Goal: Connect with others: Connect with others

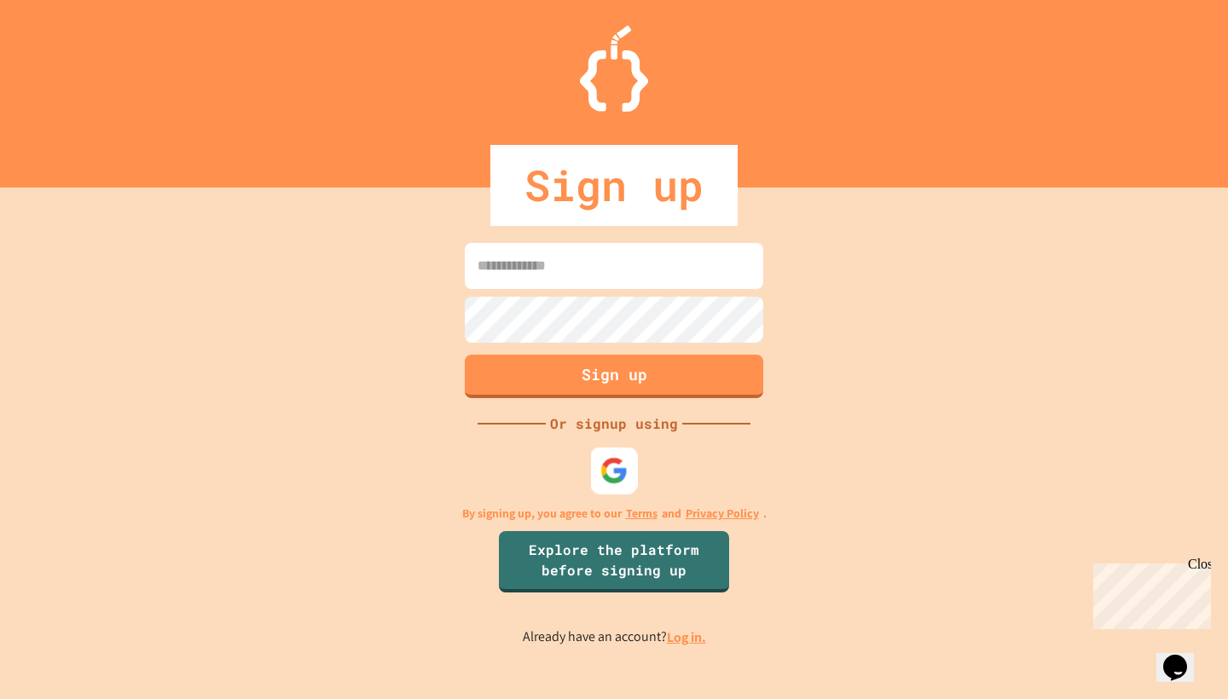
click at [602, 456] on div at bounding box center [614, 471] width 47 height 47
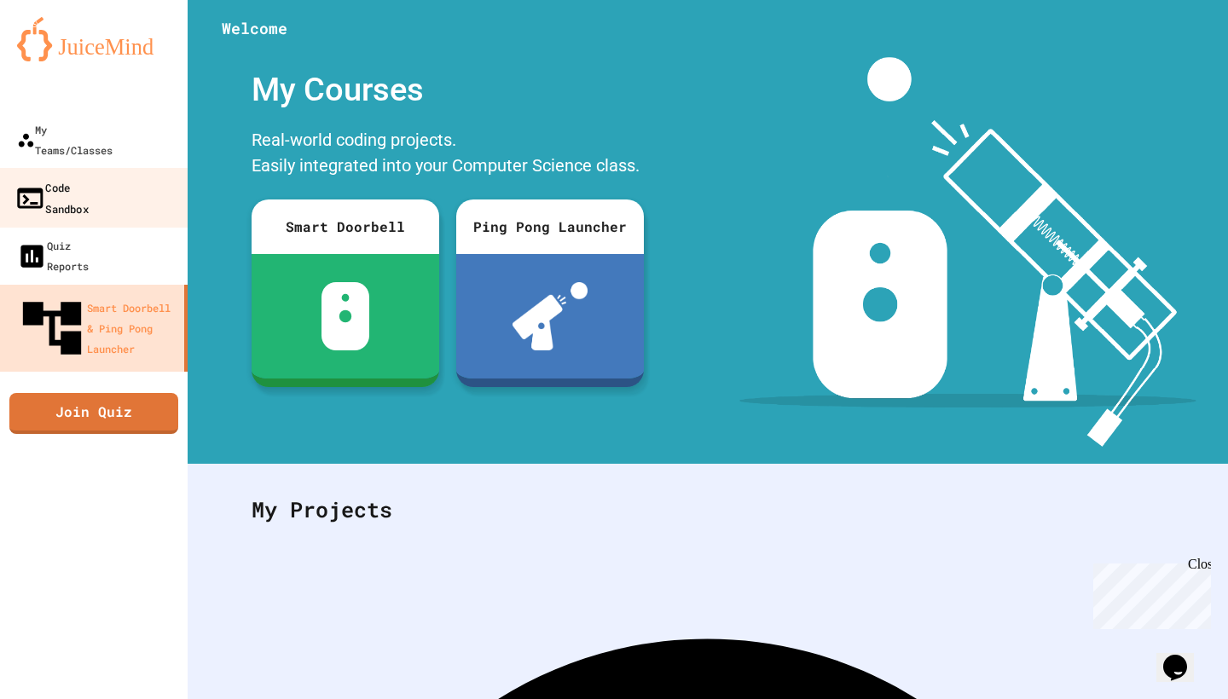
click at [124, 168] on link "Code Sandbox" at bounding box center [94, 198] width 194 height 60
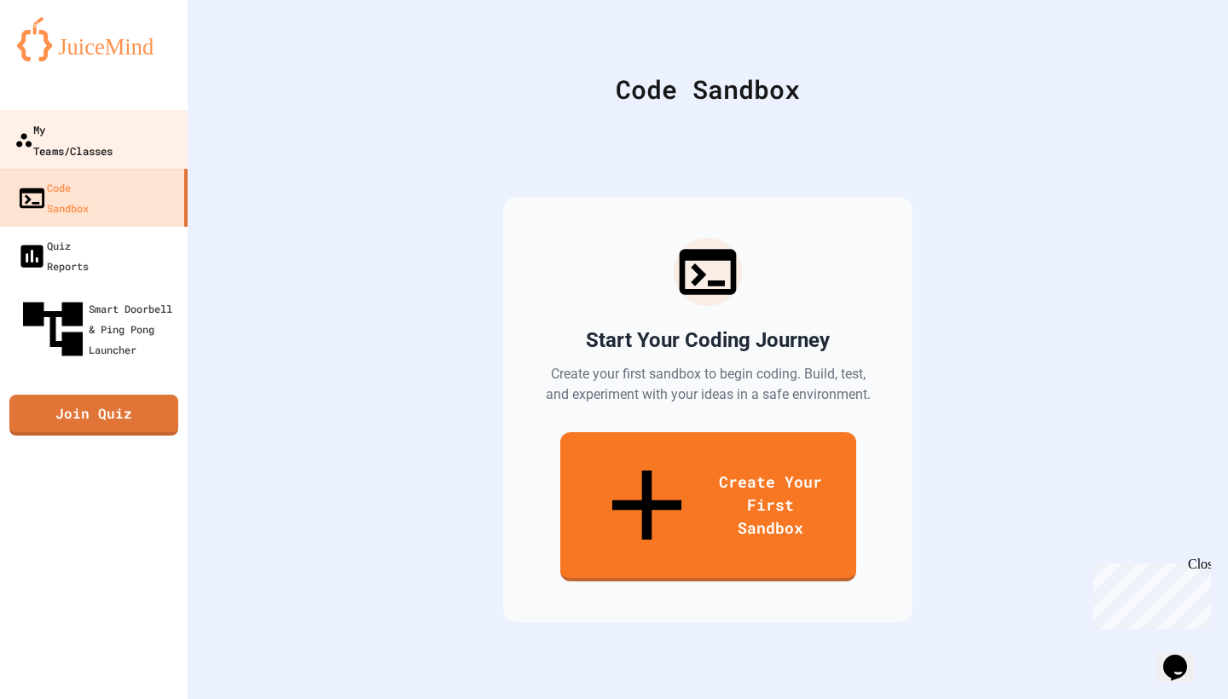
click at [113, 128] on div "My Teams/Classes" at bounding box center [63, 140] width 98 height 42
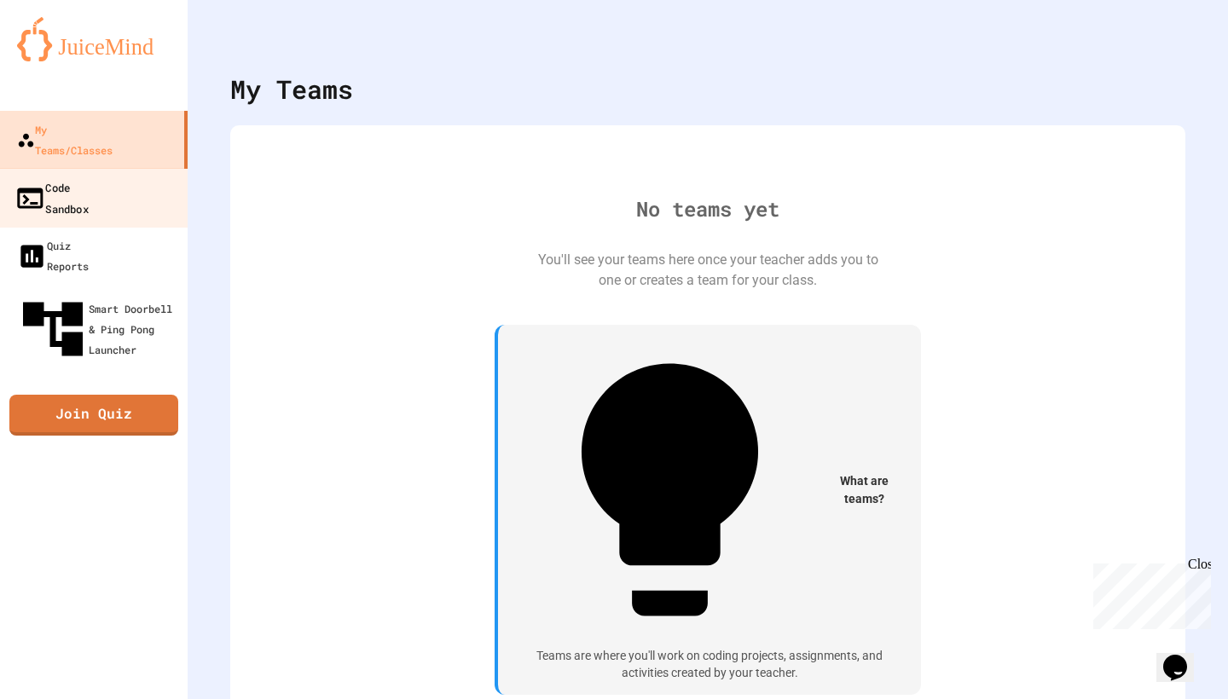
click at [89, 177] on div "Code Sandbox" at bounding box center [51, 198] width 74 height 42
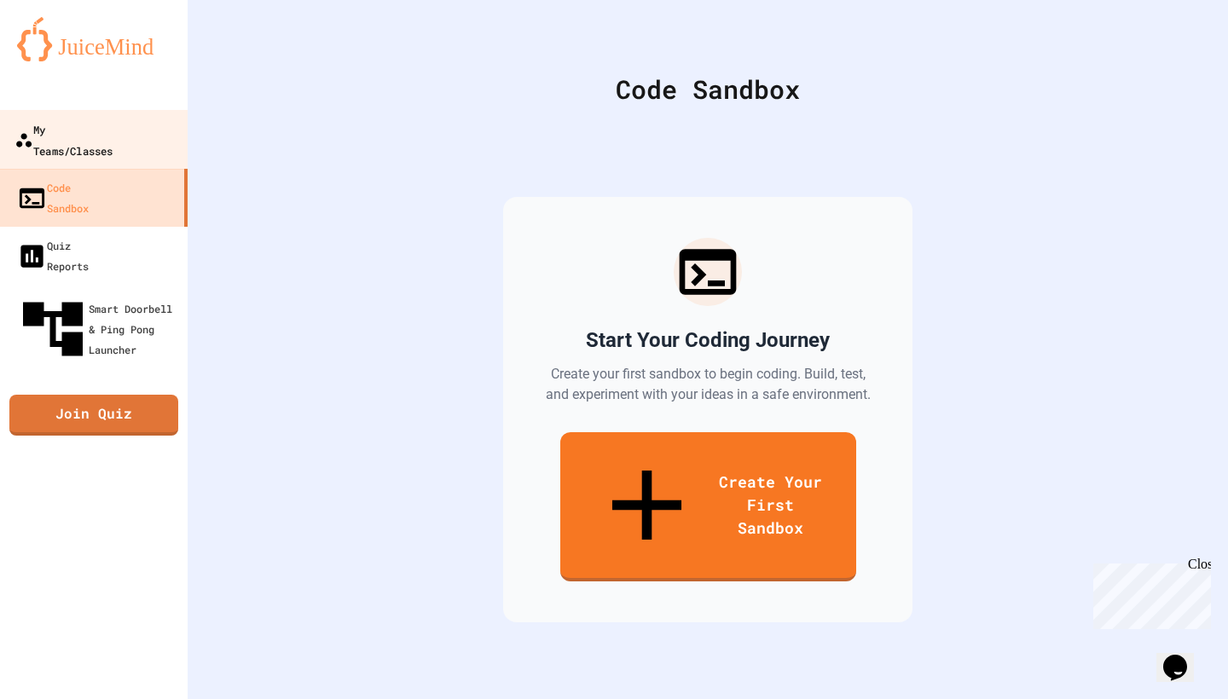
click at [101, 136] on div "My Teams/Classes" at bounding box center [63, 140] width 98 height 42
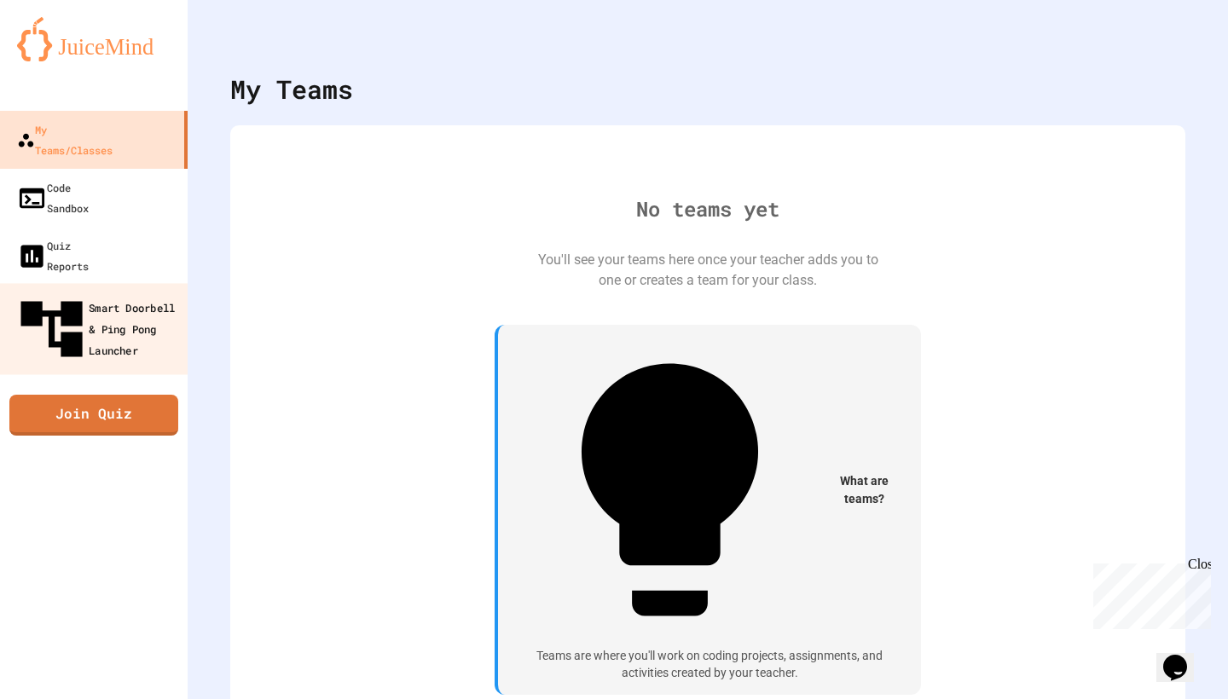
click at [87, 293] on div "Smart Doorbell & Ping Pong Launcher" at bounding box center [98, 330] width 169 height 74
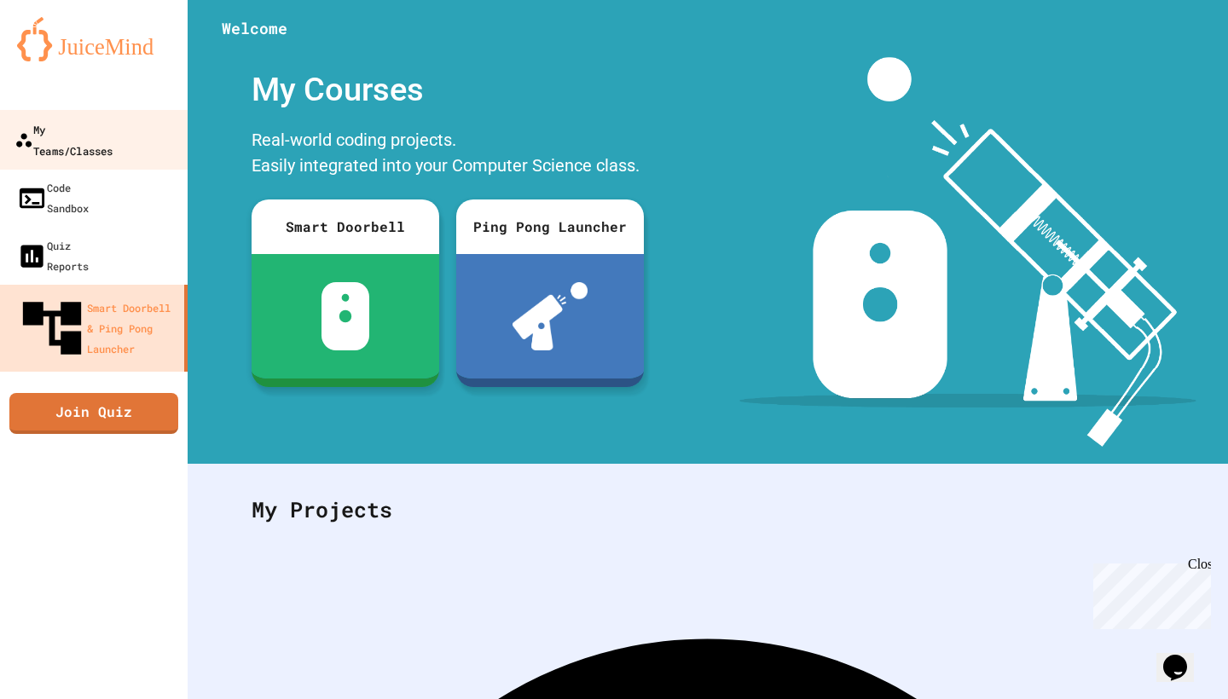
click at [99, 144] on link "My Teams/Classes" at bounding box center [94, 140] width 194 height 60
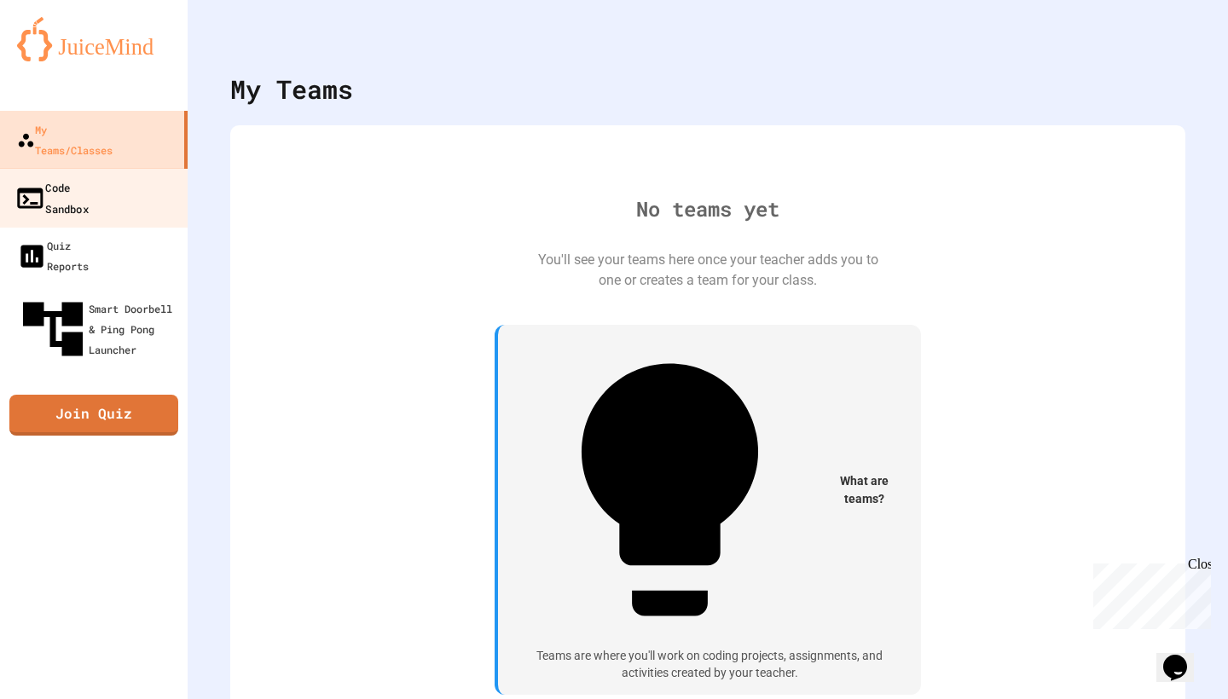
click at [132, 177] on link "Code Sandbox" at bounding box center [94, 198] width 194 height 60
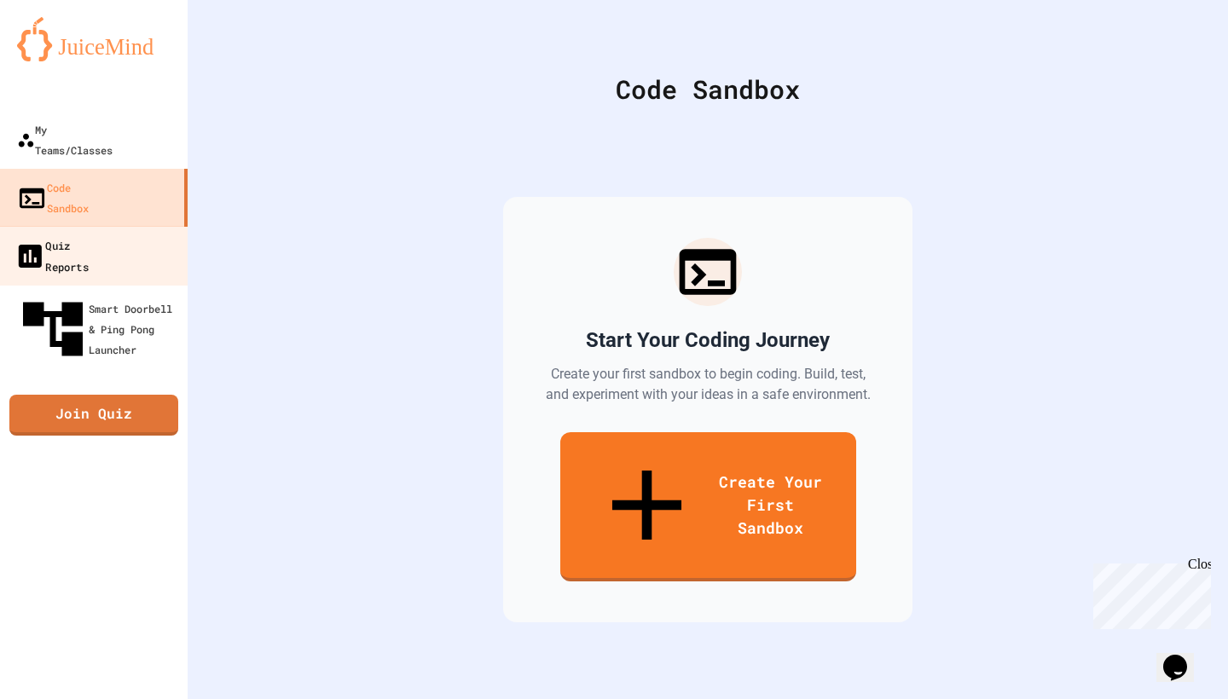
click at [89, 235] on div "Quiz Reports" at bounding box center [51, 256] width 74 height 42
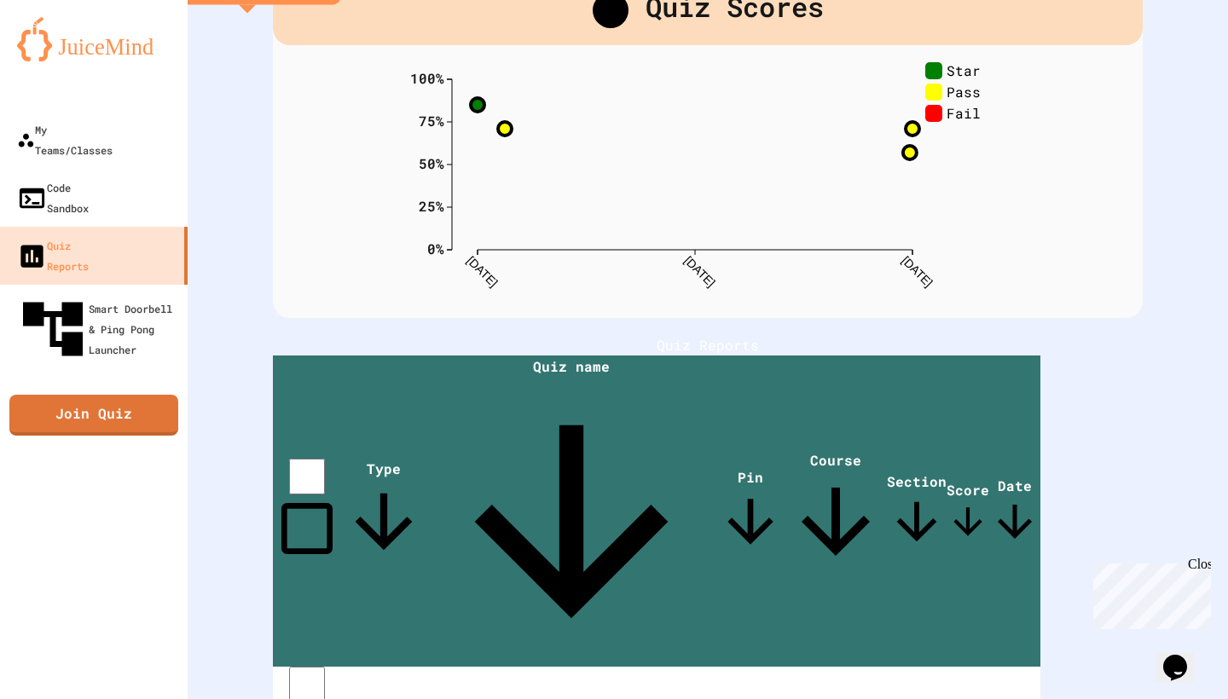
scroll to position [163, 0]
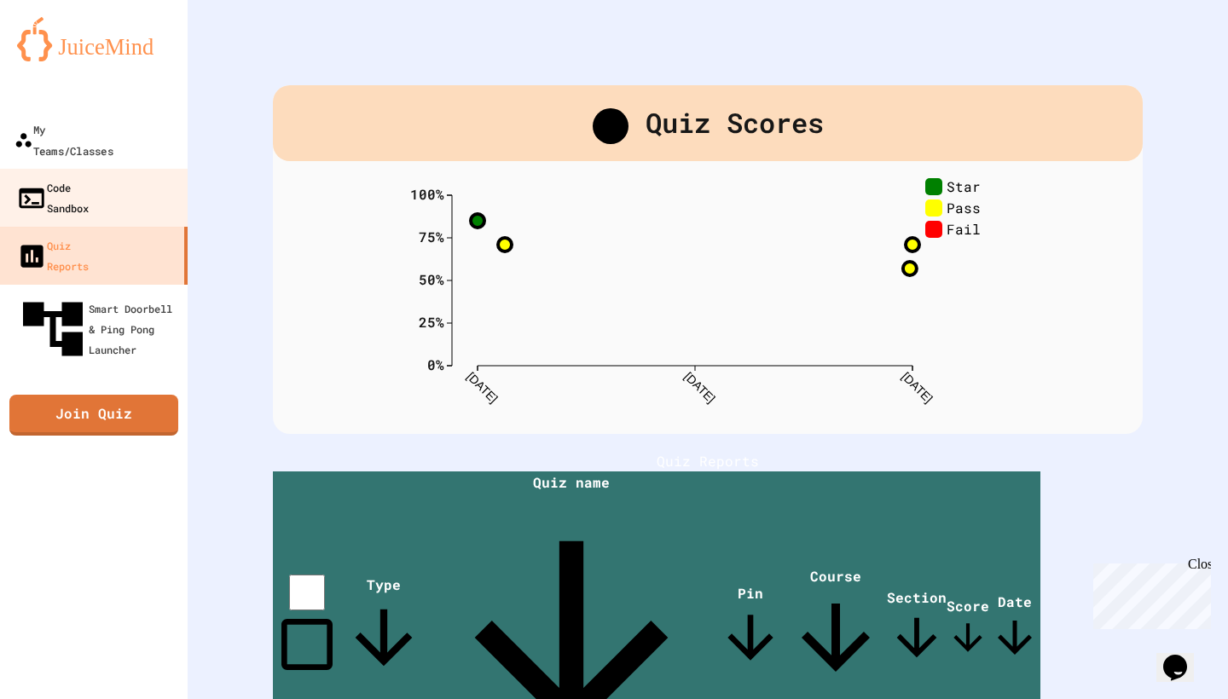
scroll to position [0, 0]
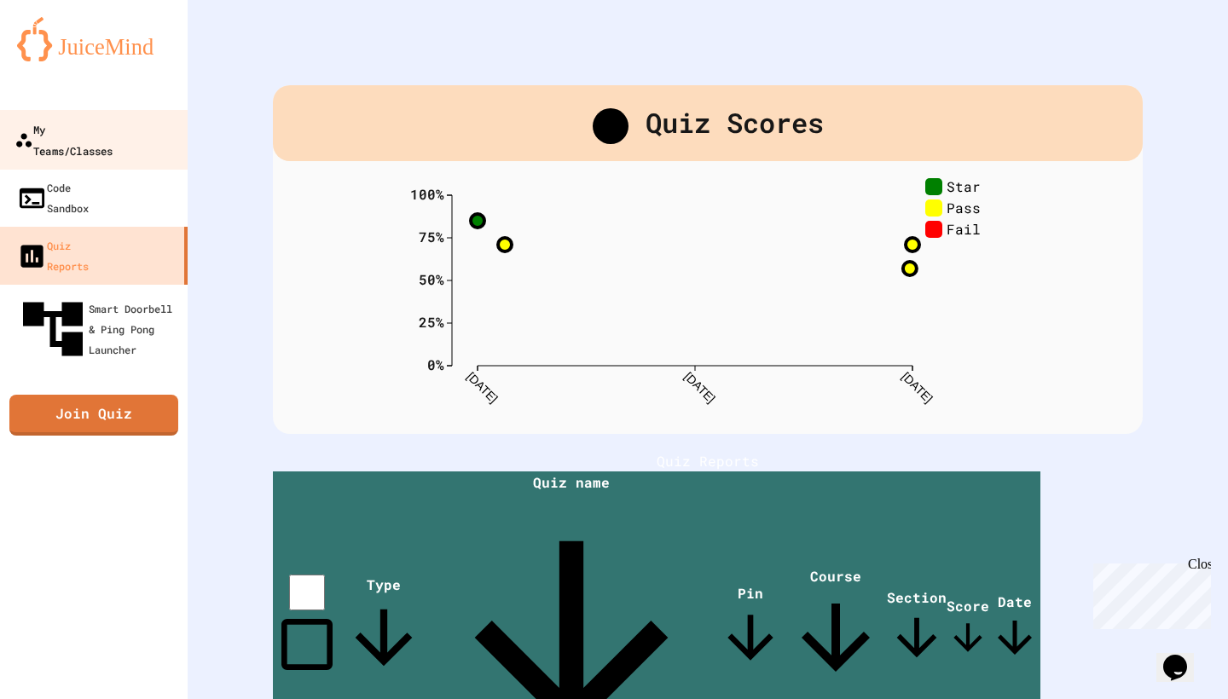
click at [82, 137] on div "My Teams/Classes" at bounding box center [63, 140] width 98 height 42
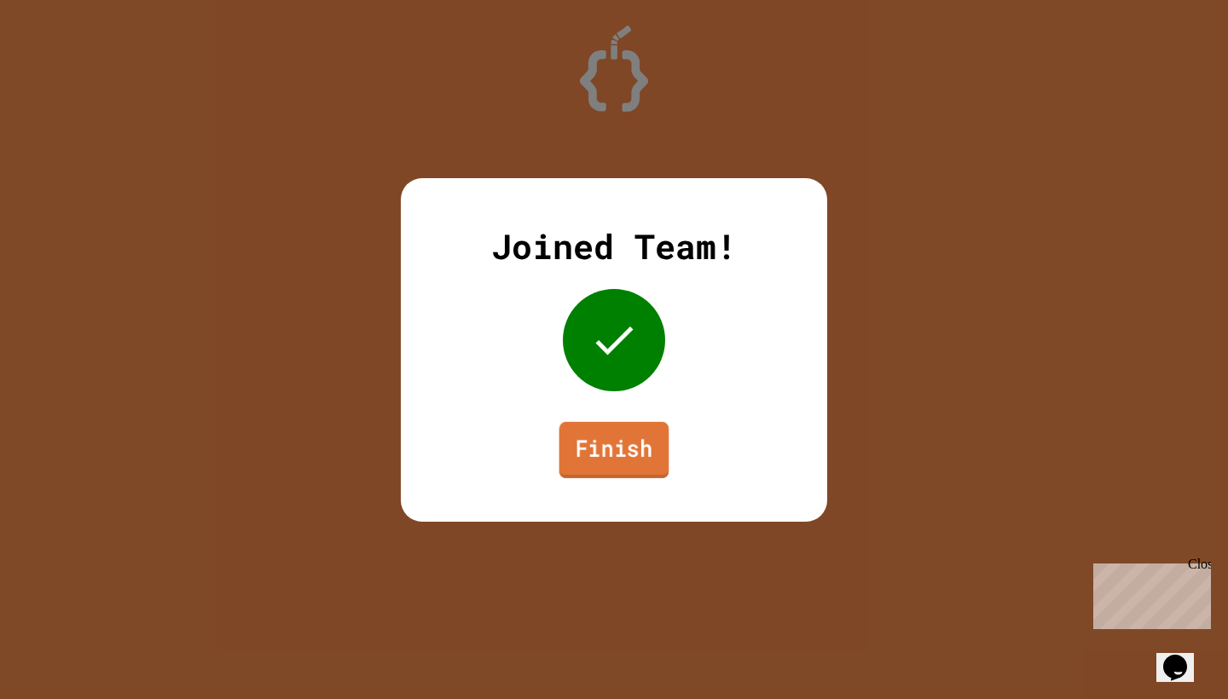
click at [617, 471] on link "Finish" at bounding box center [615, 449] width 110 height 56
